Goal: Task Accomplishment & Management: Manage account settings

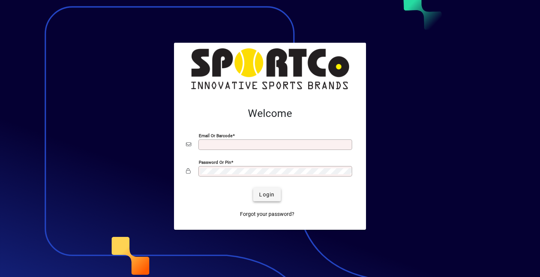
type input "**********"
click at [264, 194] on span "Login" at bounding box center [266, 195] width 15 height 8
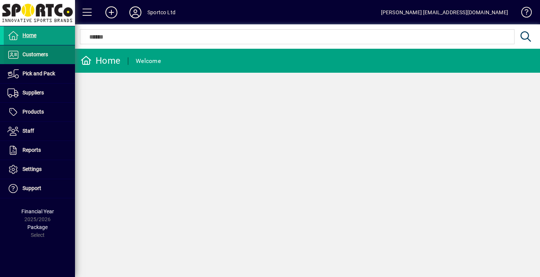
click at [30, 53] on span "Customers" at bounding box center [36, 54] width 26 height 6
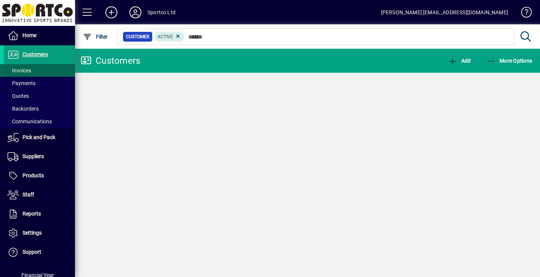
click at [26, 69] on span "Invoices" at bounding box center [20, 71] width 24 height 6
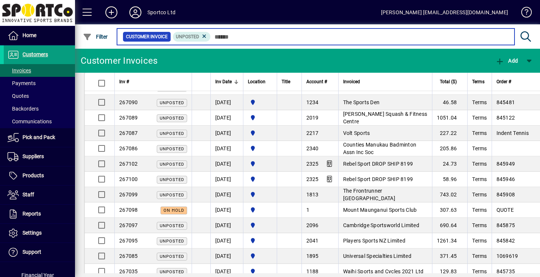
scroll to position [300, 0]
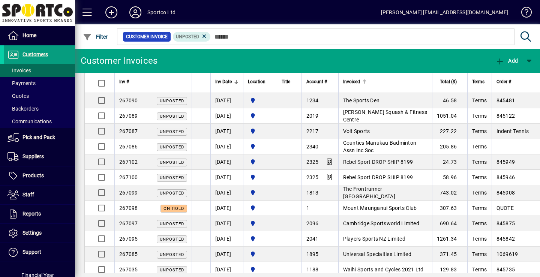
click at [386, 87] on th "Invoiced" at bounding box center [385, 82] width 94 height 18
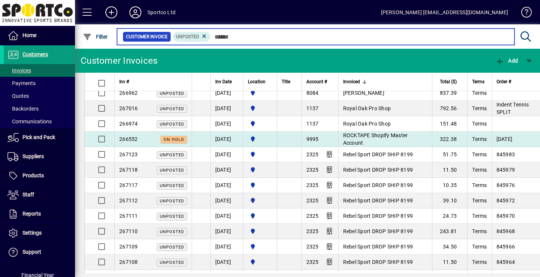
scroll to position [330, 0]
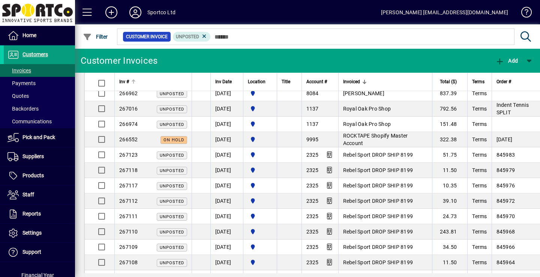
click at [132, 82] on div at bounding box center [133, 82] width 5 height 5
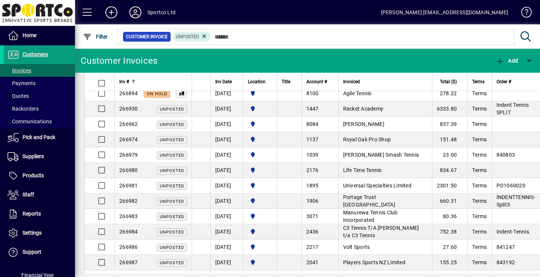
click at [132, 82] on div at bounding box center [133, 82] width 5 height 5
